Goal: Information Seeking & Learning: Understand process/instructions

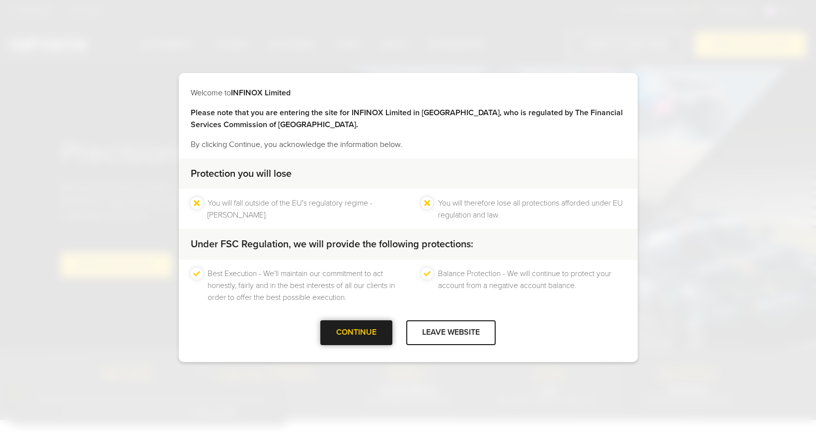
click at [344, 331] on div "CONTINUE" at bounding box center [356, 332] width 72 height 24
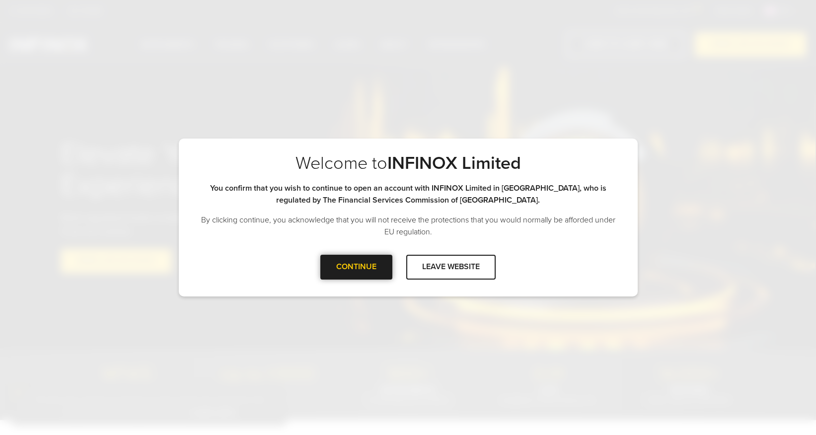
click at [357, 267] on div at bounding box center [357, 267] width 0 height 0
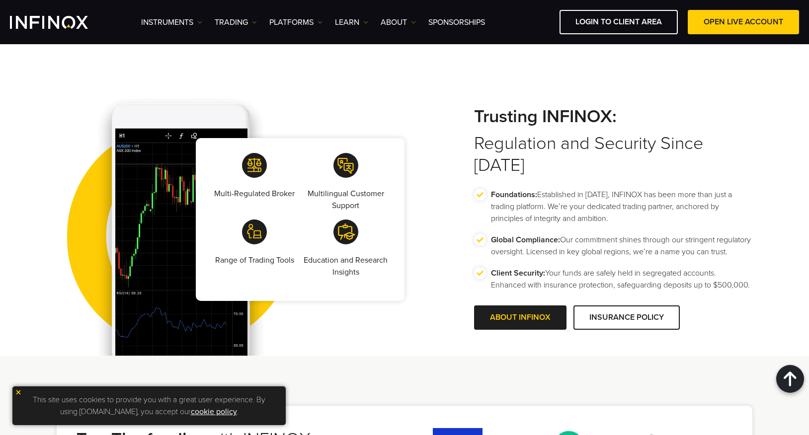
scroll to position [1855, 0]
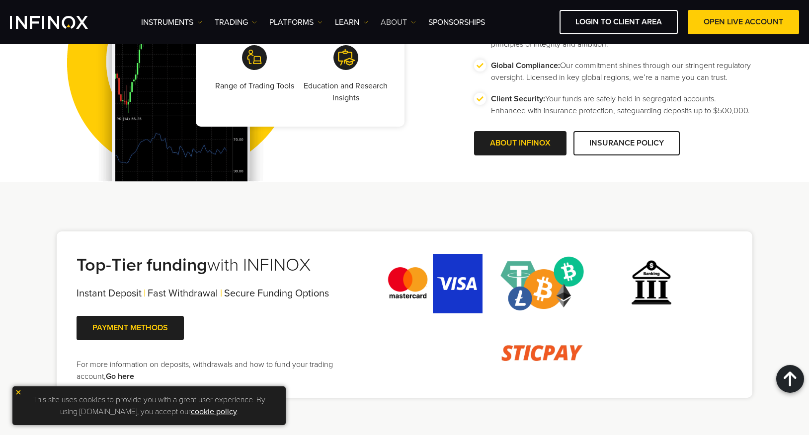
click at [408, 20] on link "ABOUT" at bounding box center [398, 22] width 35 height 12
click at [401, 73] on link "FAQs" at bounding box center [417, 75] width 73 height 21
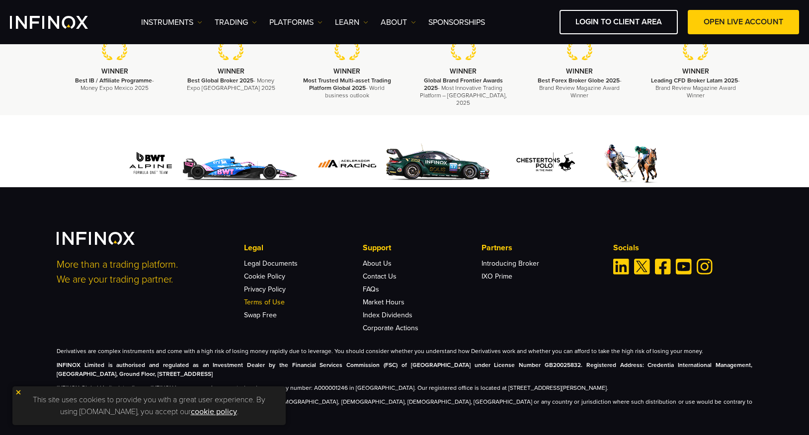
click at [262, 298] on link "Terms of Use" at bounding box center [264, 302] width 41 height 8
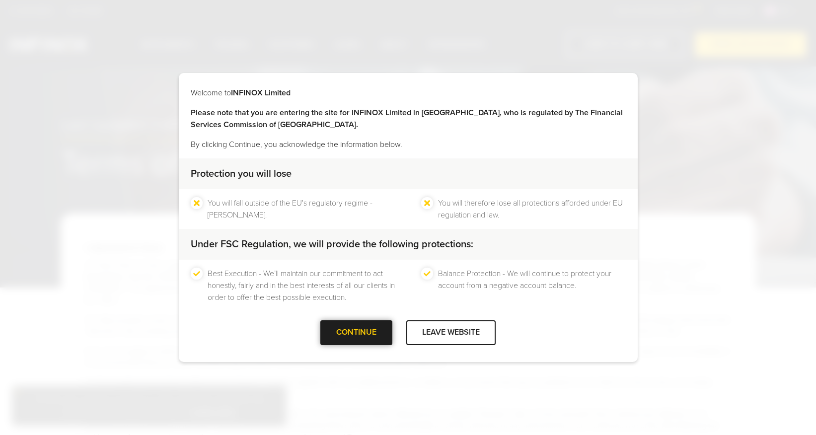
click at [357, 333] on div at bounding box center [357, 333] width 0 height 0
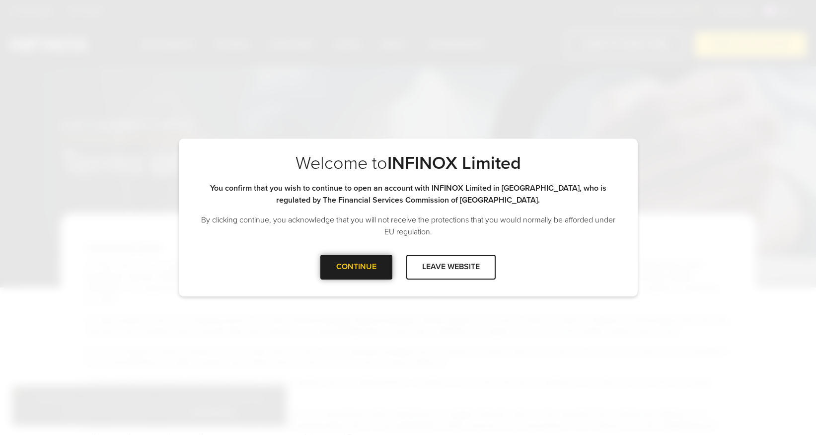
click at [357, 267] on div at bounding box center [357, 267] width 0 height 0
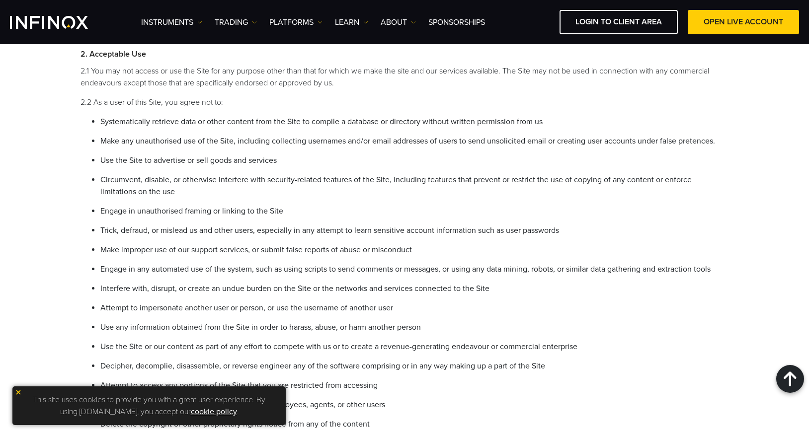
scroll to position [702, 0]
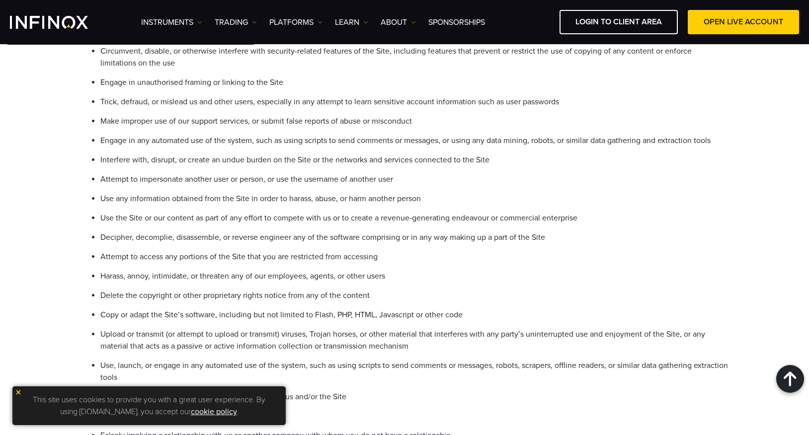
click at [576, 179] on li "Attempt to impersonate another user or person, or use the username of another u…" at bounding box center [414, 179] width 628 height 12
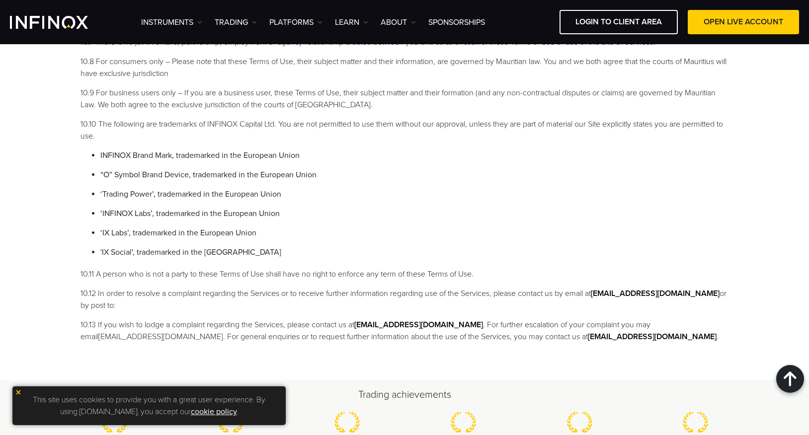
scroll to position [2587, 0]
